Goal: Task Accomplishment & Management: Manage account settings

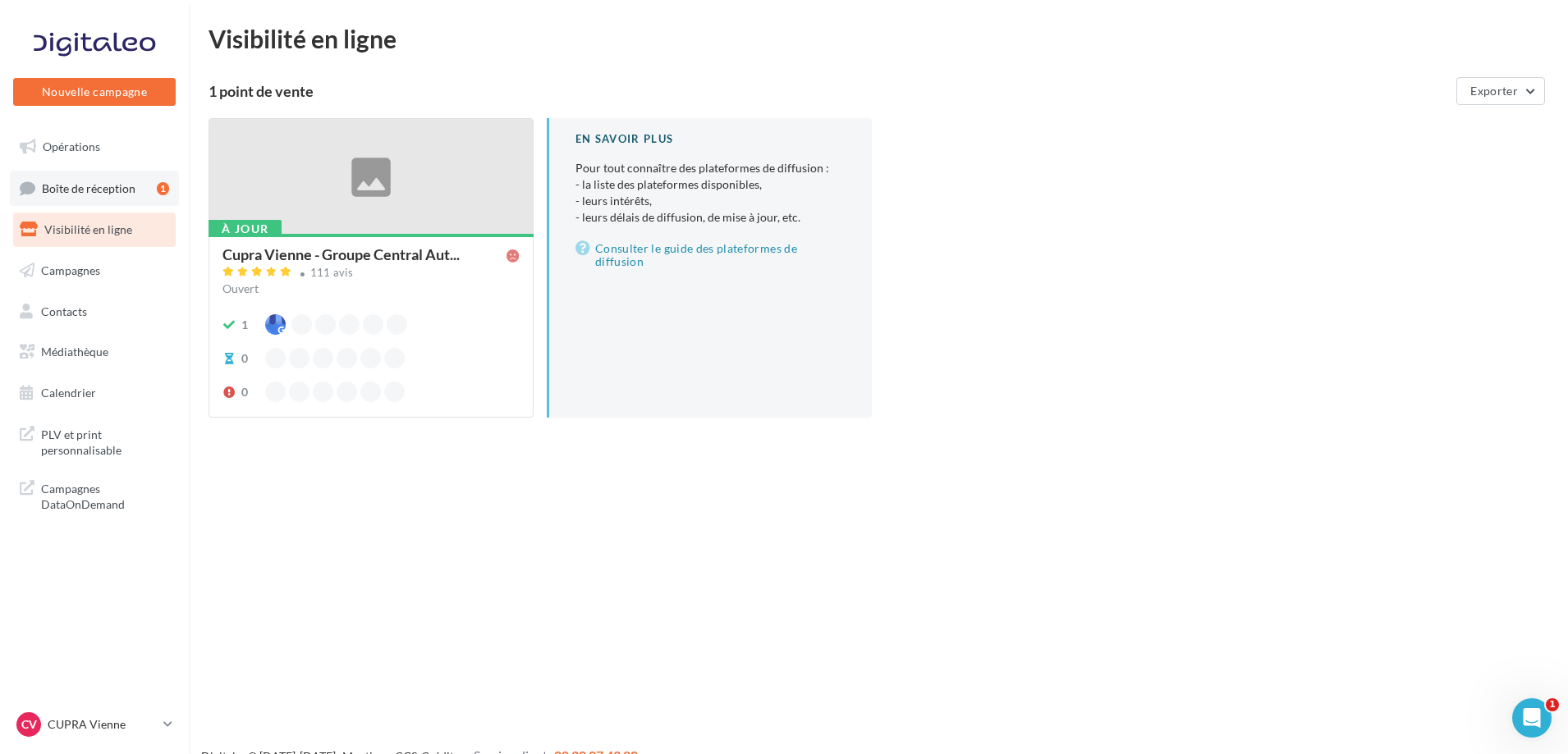
click at [57, 180] on link "Boîte de réception 1" at bounding box center [94, 189] width 169 height 35
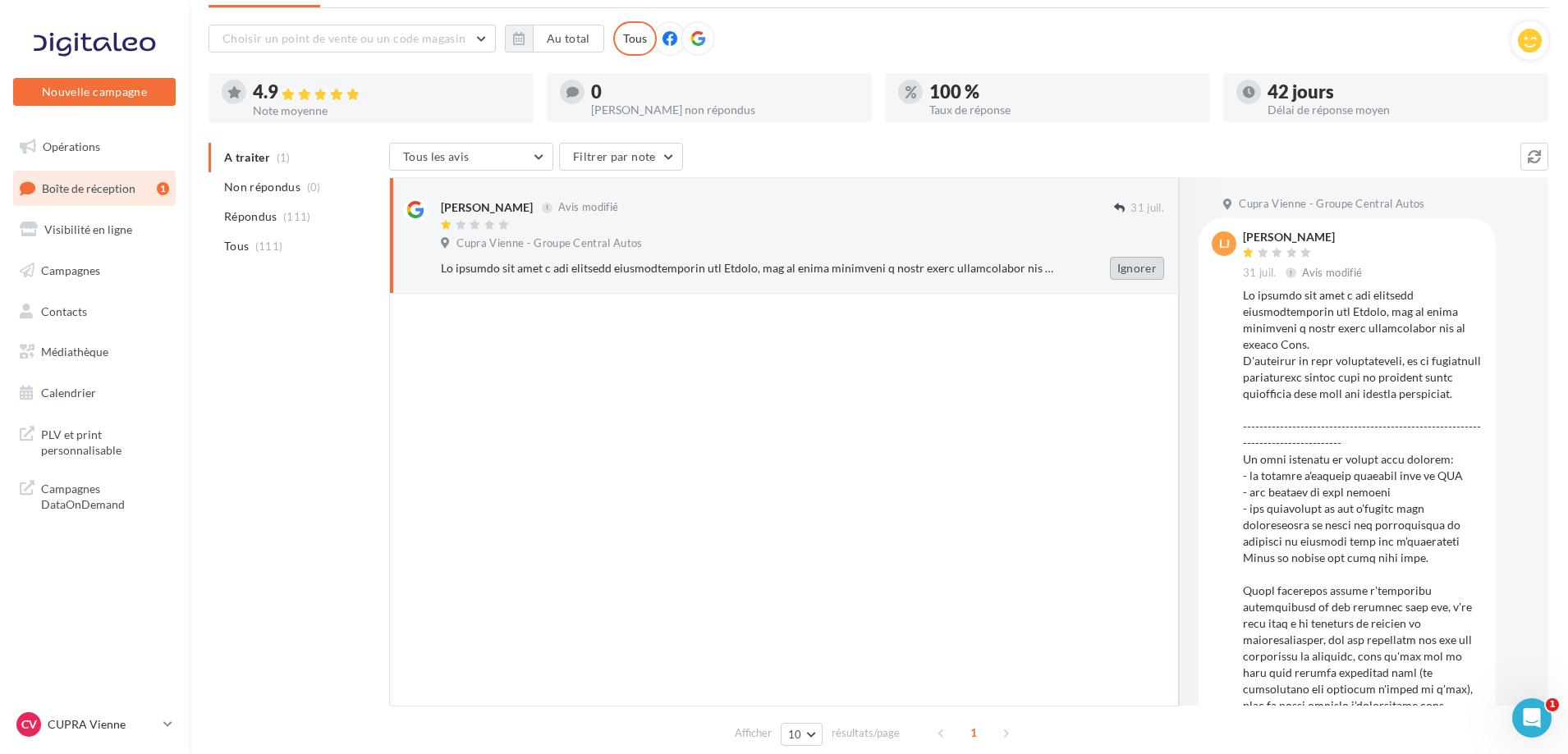
click at [1132, 260] on button "Ignorer" at bounding box center [1137, 268] width 54 height 23
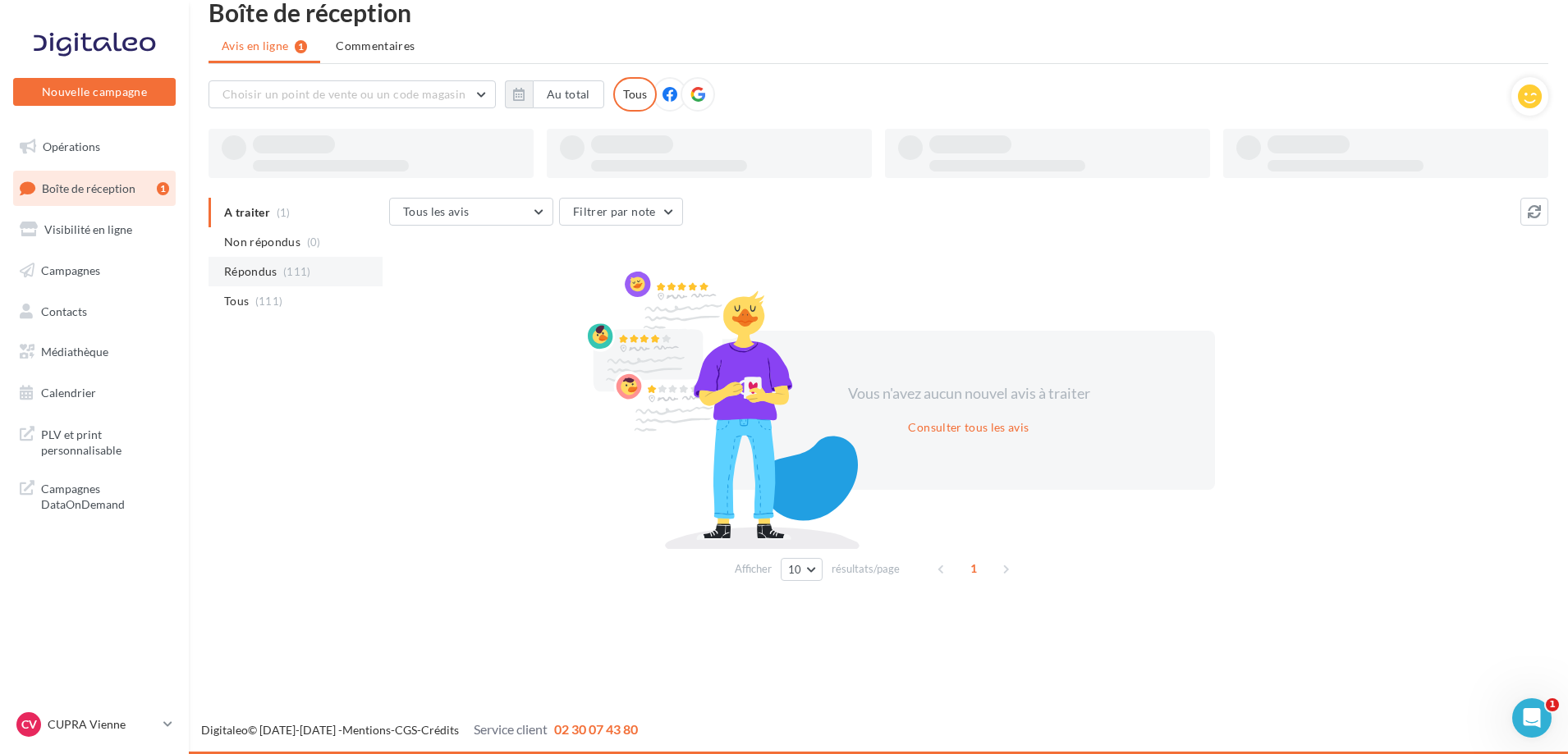
scroll to position [27, 0]
click at [166, 721] on icon at bounding box center [168, 725] width 9 height 14
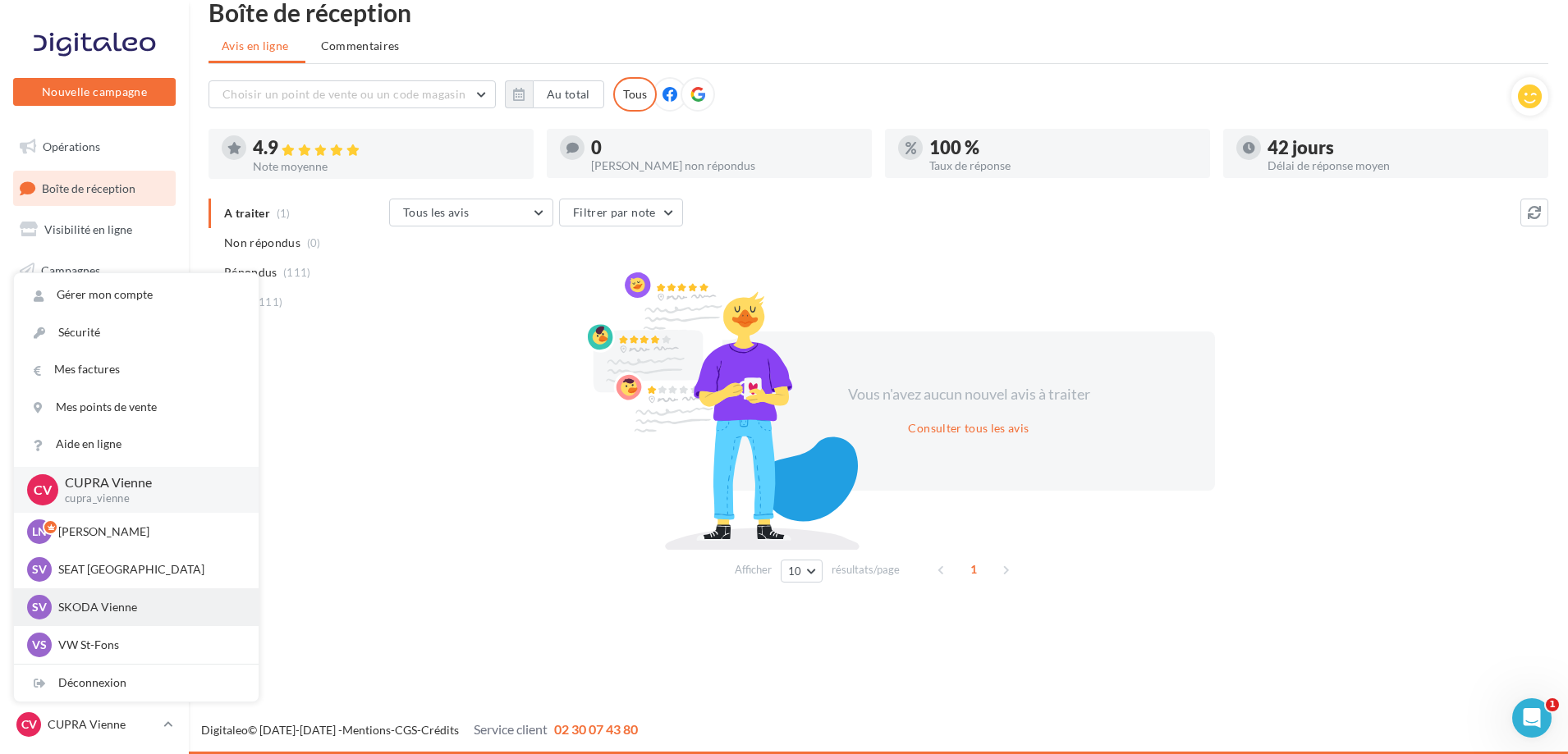
click at [112, 597] on div "SV SKODA Vienne sk-vien-gru" at bounding box center [137, 608] width 218 height 25
